Goal: Task Accomplishment & Management: Manage account settings

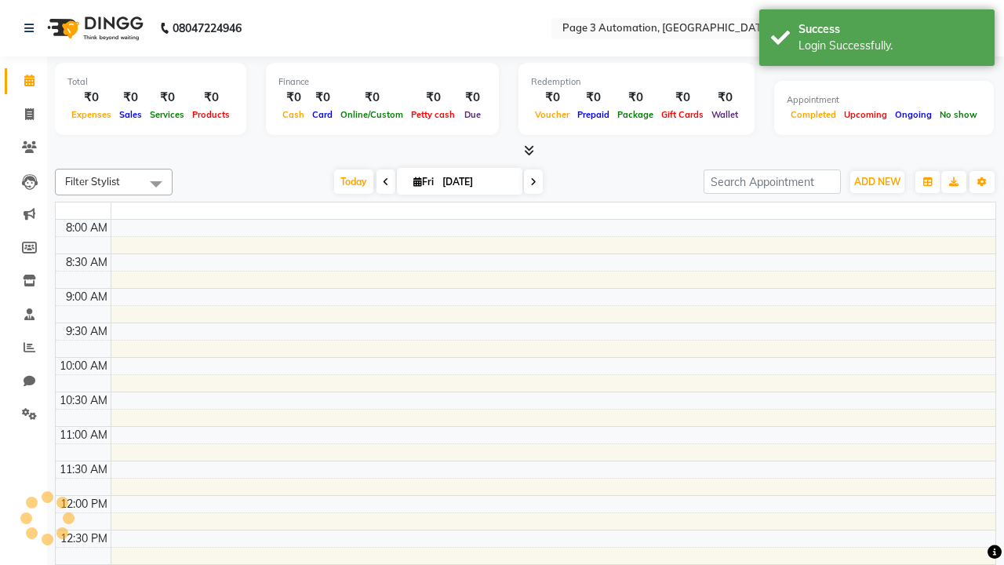
select select "en"
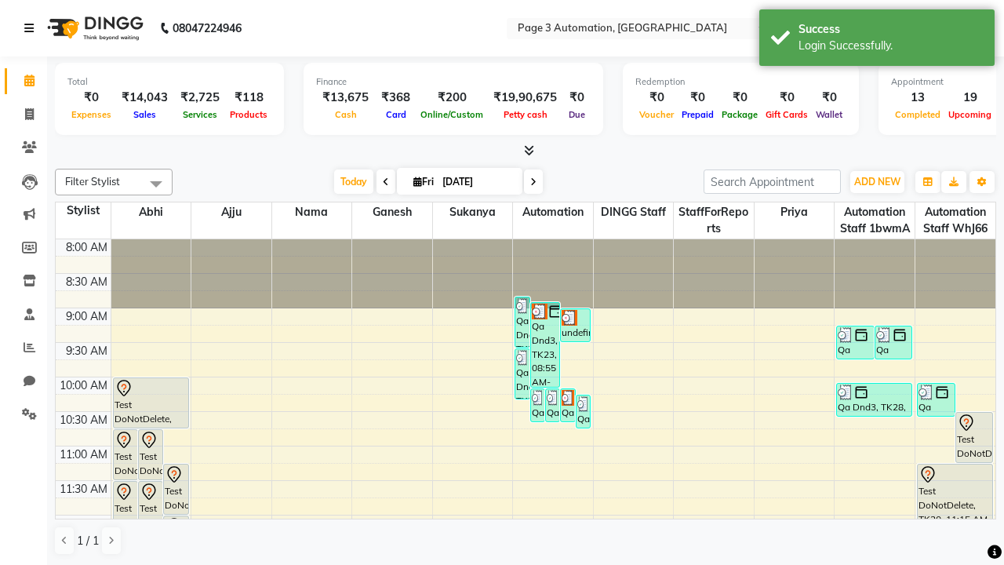
click at [32, 28] on icon at bounding box center [28, 28] width 9 height 11
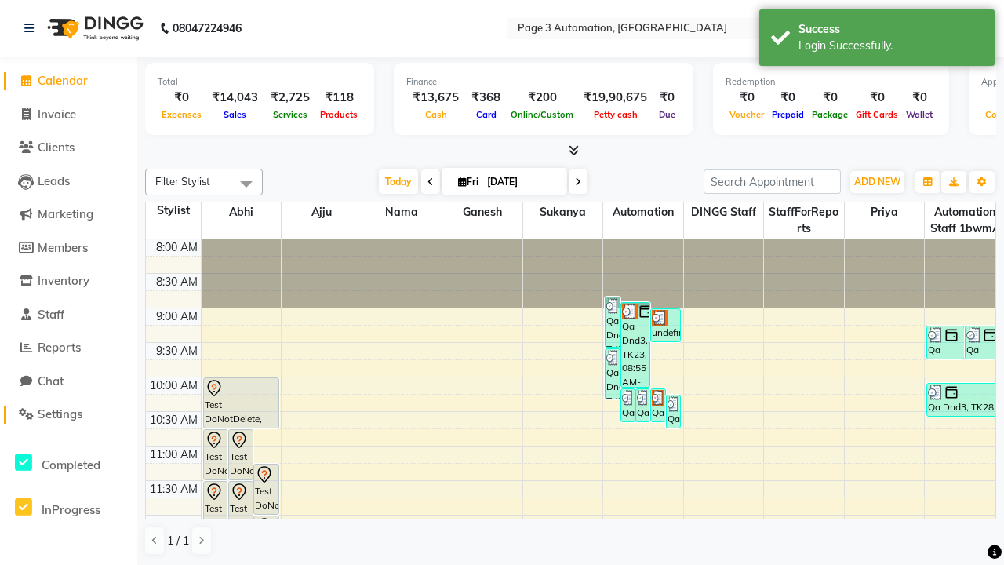
click at [68, 414] on span "Settings" at bounding box center [60, 413] width 45 height 15
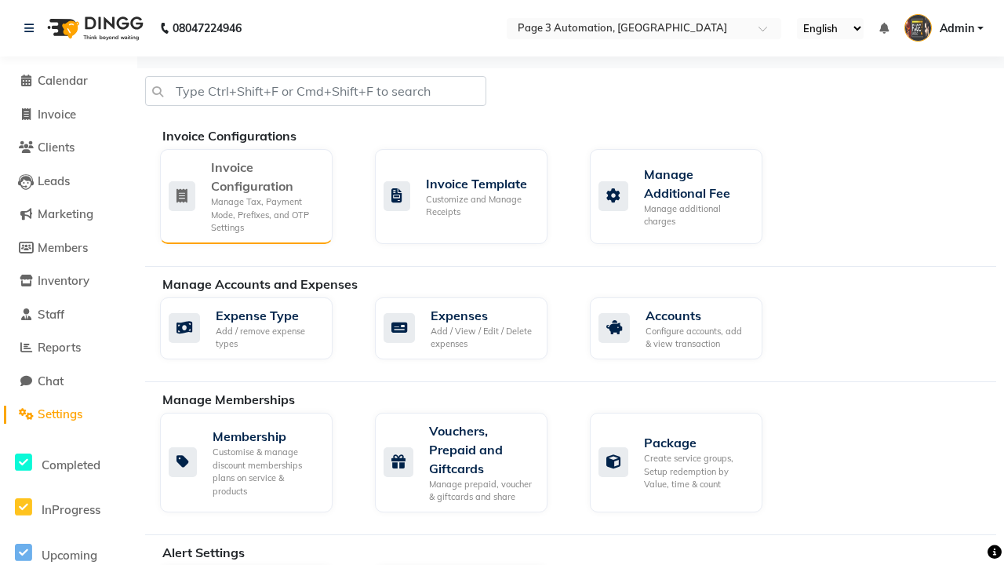
click at [246, 195] on div "Manage Tax, Payment Mode, Prefixes, and OTP Settings" at bounding box center [265, 214] width 109 height 39
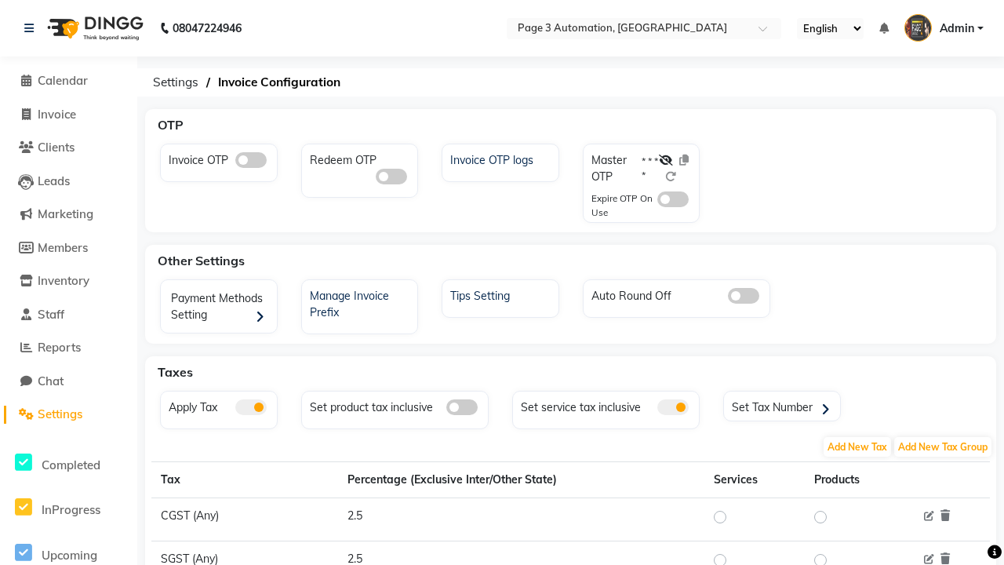
click at [250, 407] on span at bounding box center [250, 407] width 31 height 16
click at [235, 410] on input "checkbox" at bounding box center [235, 410] width 0 height 0
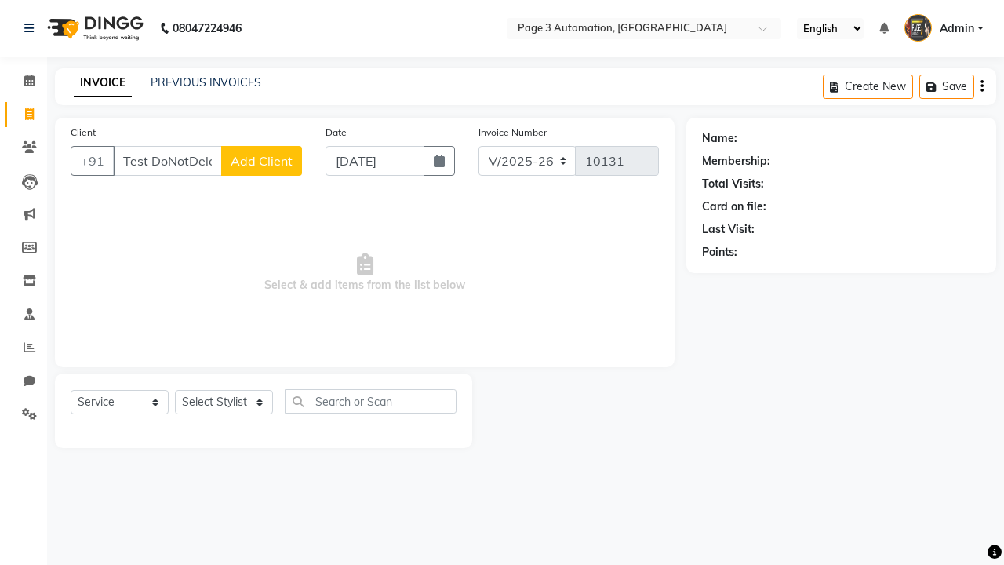
select select "2774"
select select "service"
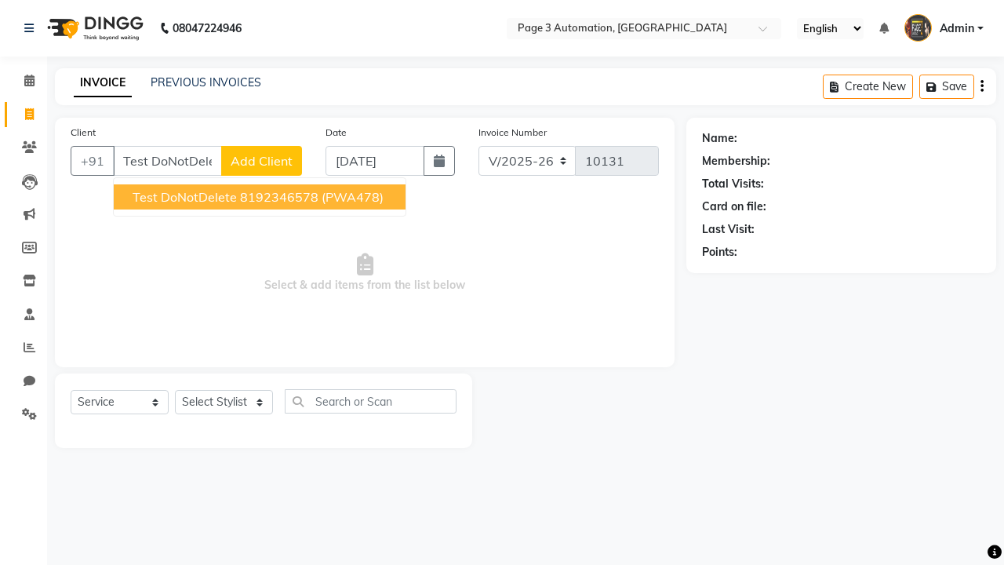
click at [261, 197] on ngb-highlight "8192346578" at bounding box center [279, 197] width 78 height 16
type input "8192346578"
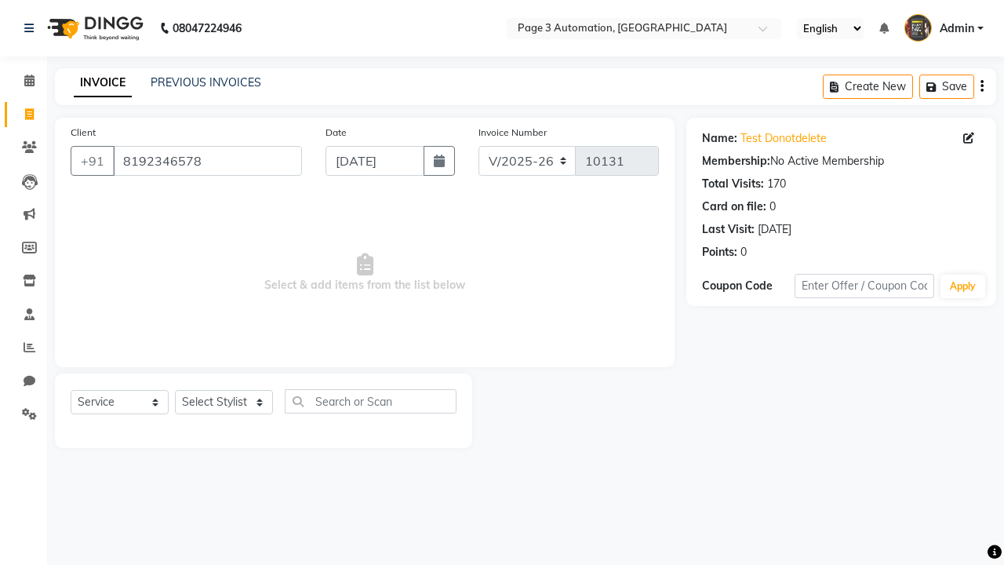
select select "712"
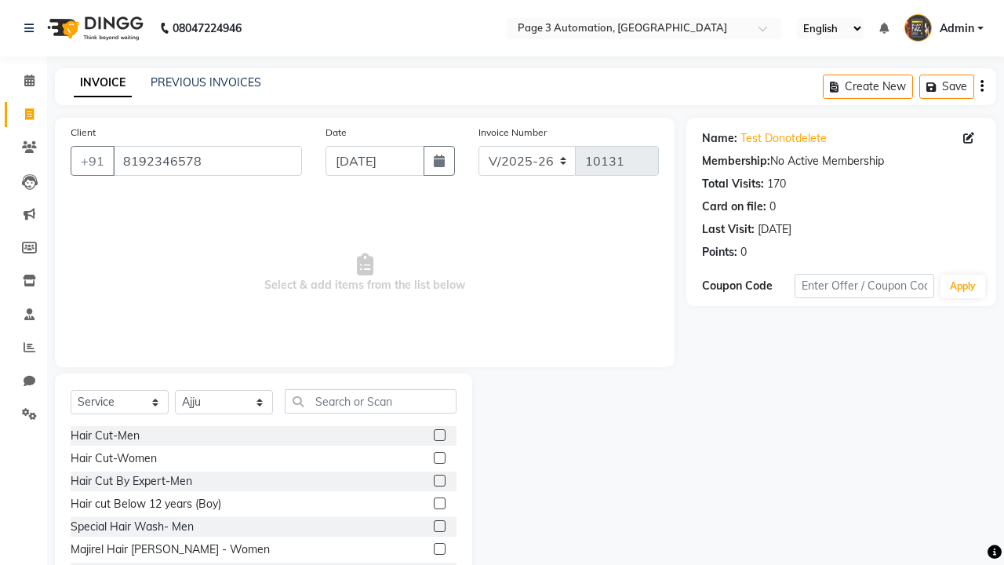
click at [439, 481] on label at bounding box center [440, 481] width 12 height 12
click at [439, 481] on input "checkbox" at bounding box center [439, 481] width 10 height 10
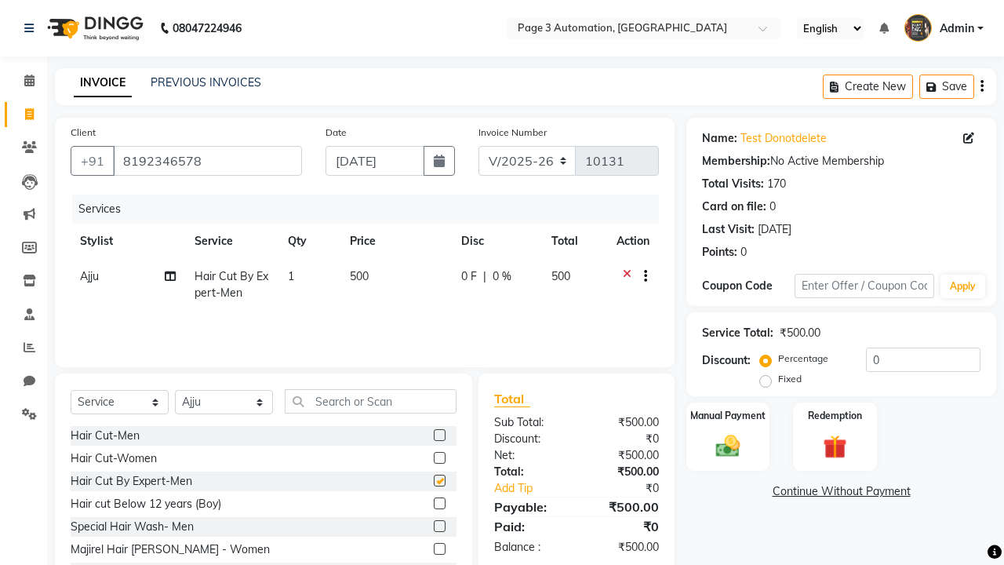
checkbox input "false"
click at [32, 28] on icon at bounding box center [28, 28] width 9 height 11
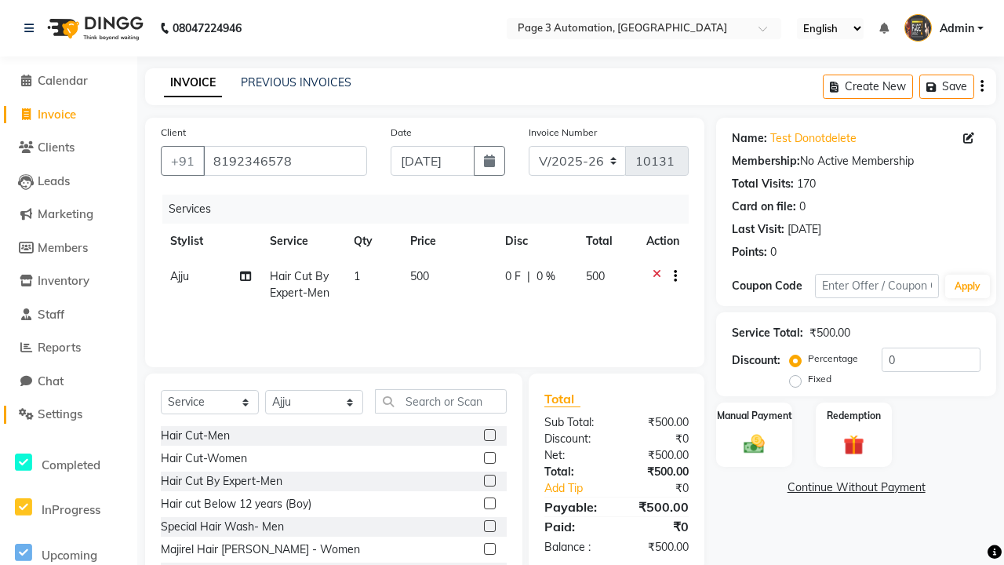
click at [68, 414] on span "Settings" at bounding box center [60, 413] width 45 height 15
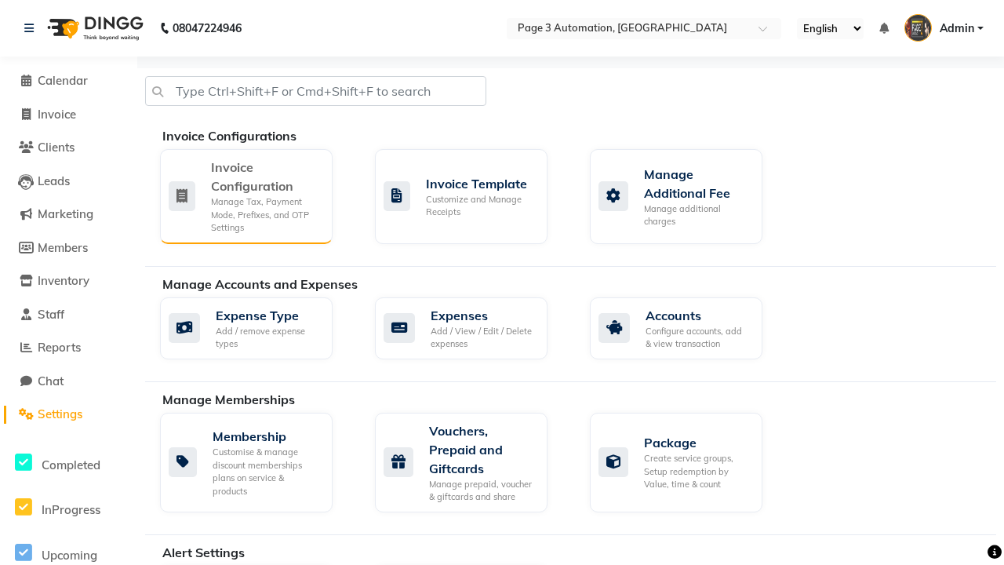
click at [246, 195] on div "Manage Tax, Payment Mode, Prefixes, and OTP Settings" at bounding box center [265, 214] width 109 height 39
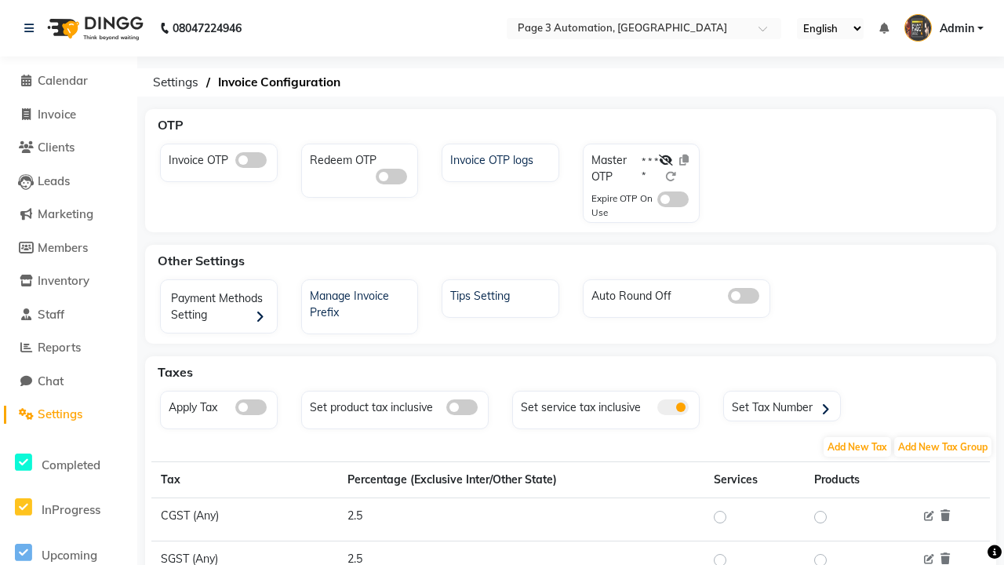
click at [250, 407] on span at bounding box center [250, 407] width 31 height 16
click at [235, 410] on input "checkbox" at bounding box center [235, 410] width 0 height 0
